Goal: Task Accomplishment & Management: Use online tool/utility

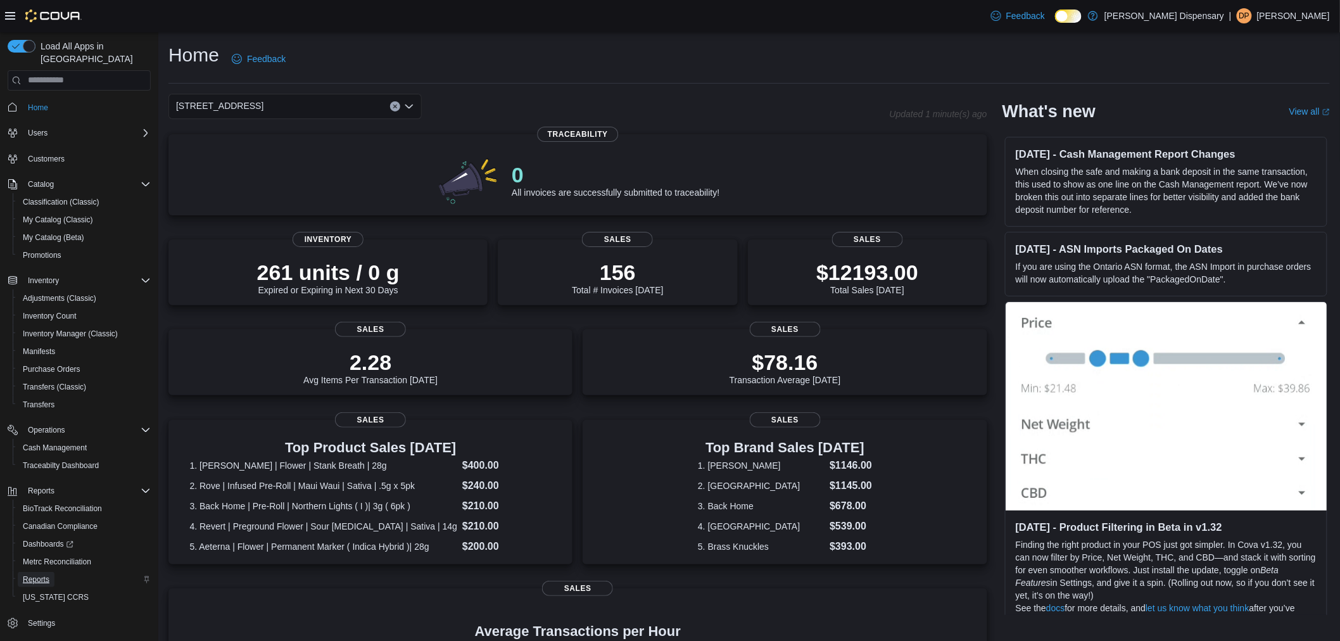
click at [35, 574] on span "Reports" at bounding box center [36, 579] width 27 height 10
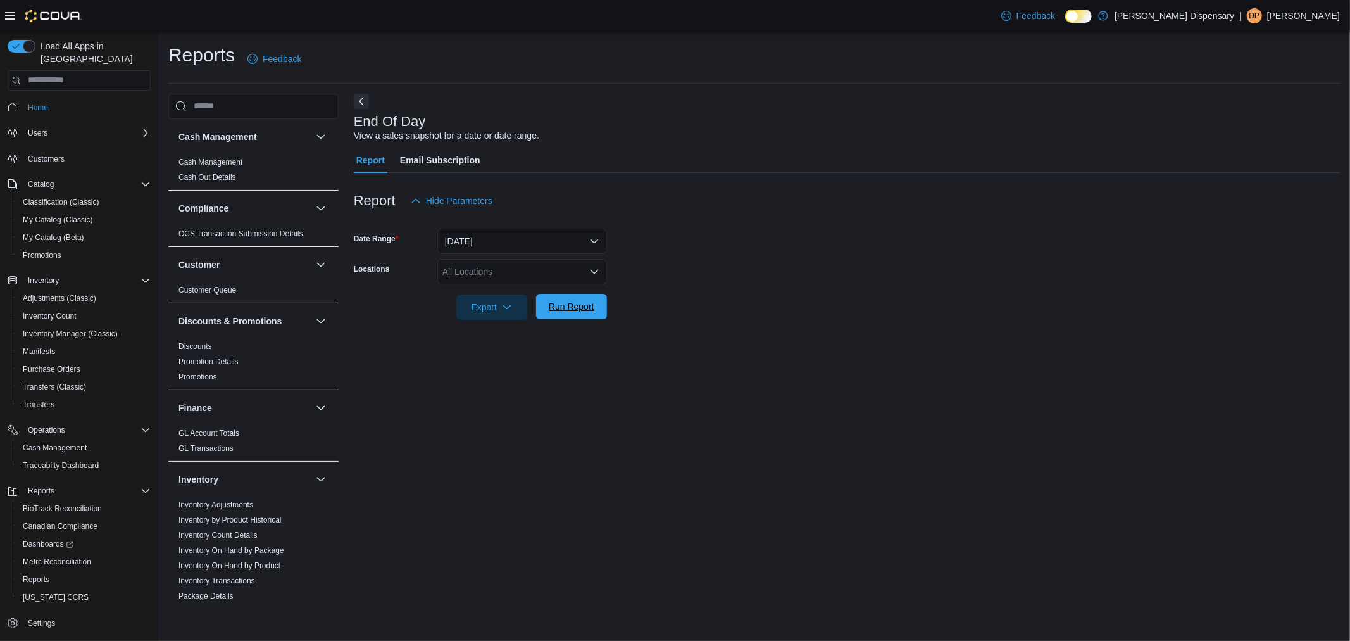
click at [579, 301] on span "Run Report" at bounding box center [572, 306] width 46 height 13
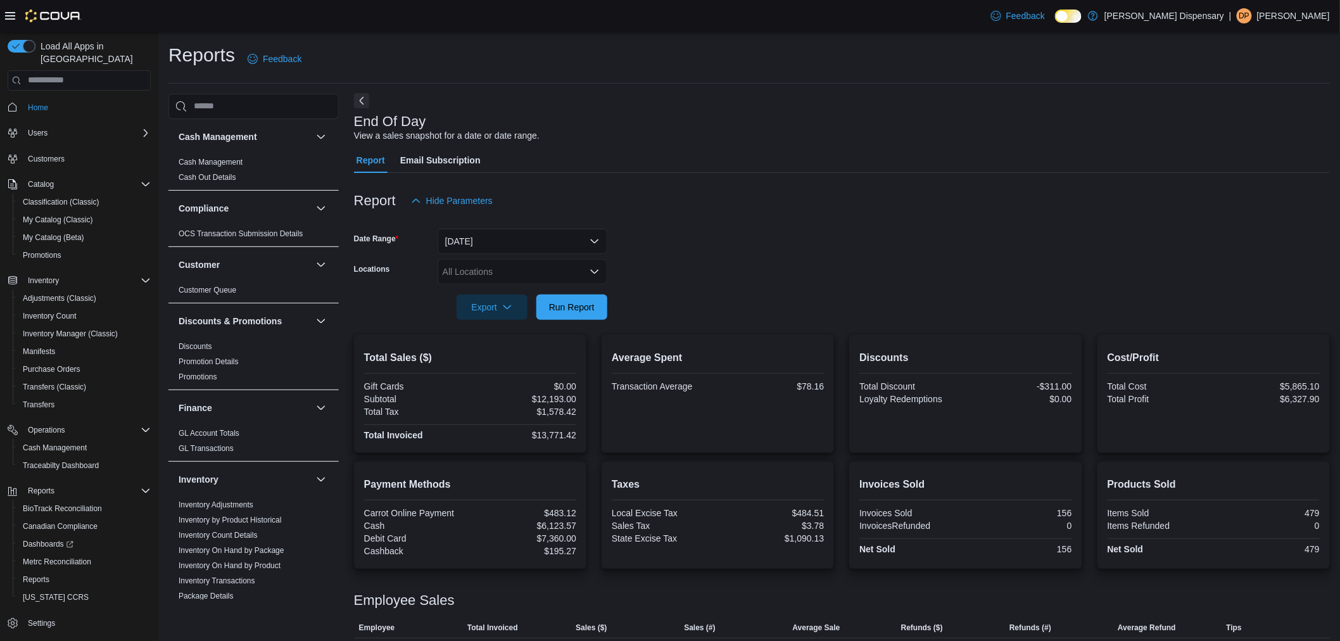
click at [360, 106] on button "Next" at bounding box center [361, 100] width 15 height 15
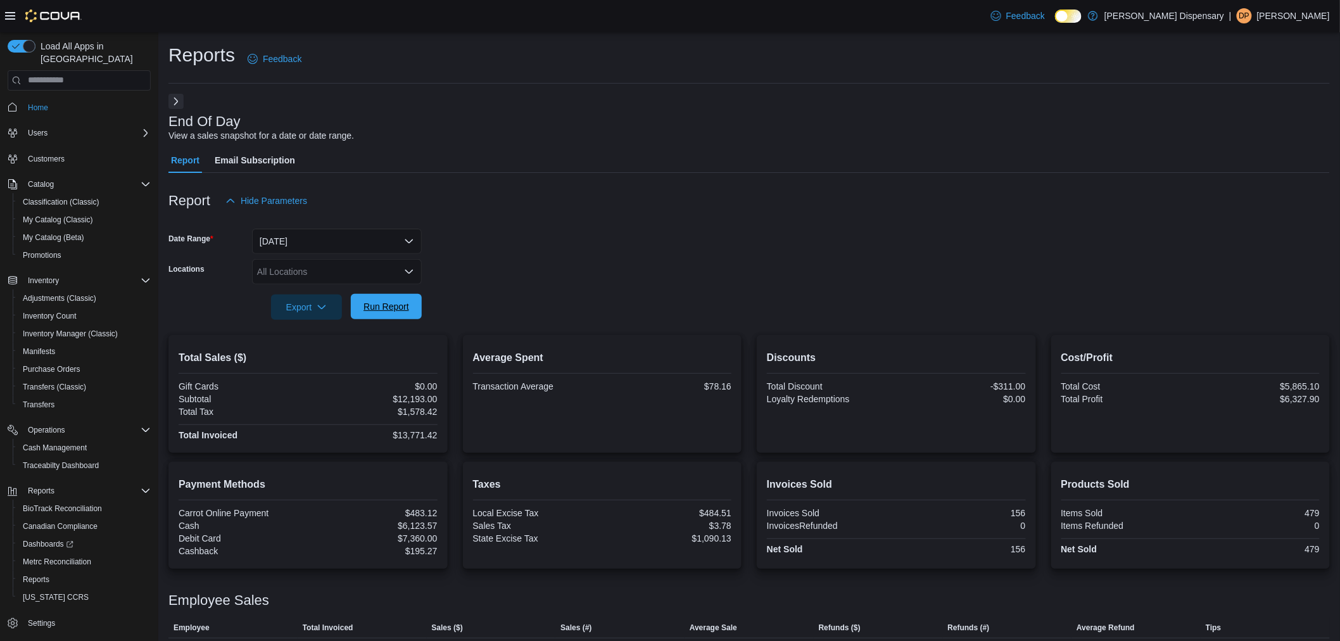
click at [404, 308] on span "Run Report" at bounding box center [386, 306] width 46 height 13
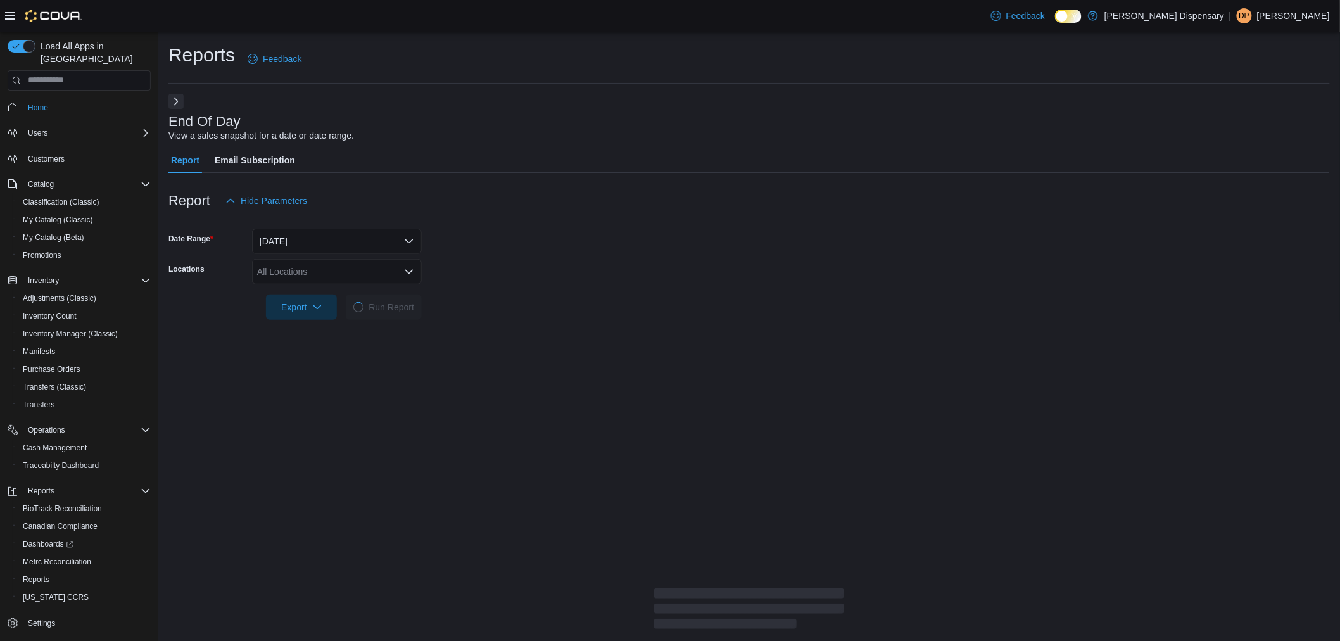
scroll to position [33, 0]
